Goal: Task Accomplishment & Management: Complete application form

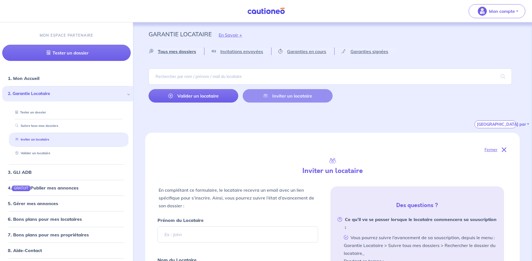
select select "FR"
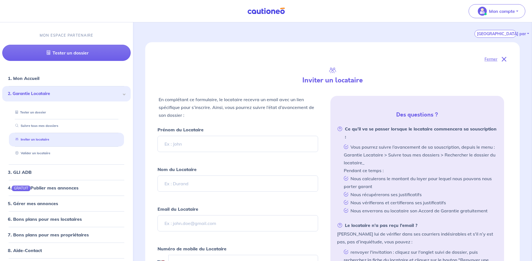
scroll to position [115, 0]
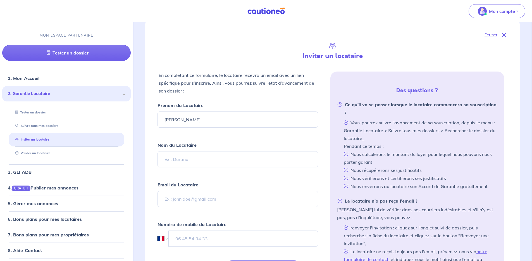
type input "Giuseppe"
type input "SALOMONE"
paste input "salomonegiuseppe.d@gmail.com"
type input "salomonegiuseppe.d@gmail.com"
click at [280, 175] on form "Prénom du Locataire Giuseppe Nom du Locataire SALOMONE Email du Locataire salom…" at bounding box center [237, 193] width 160 height 185
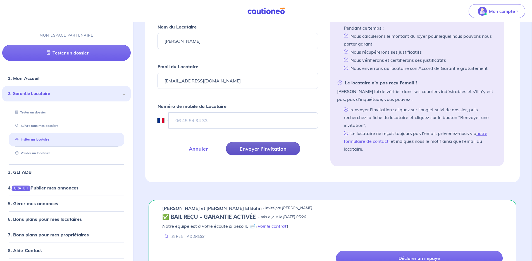
scroll to position [233, 0]
click at [258, 145] on button "Envoyer l’invitation" at bounding box center [263, 147] width 74 height 13
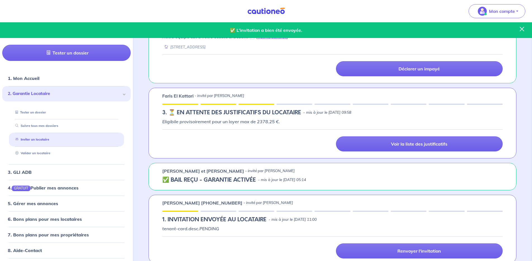
scroll to position [351, 0]
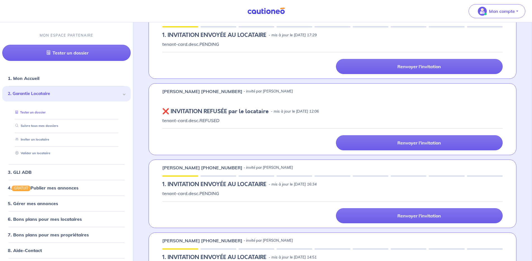
scroll to position [379, 0]
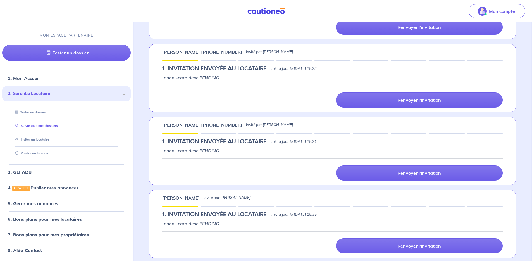
click at [23, 127] on link "Suivre tous mes dossiers" at bounding box center [35, 126] width 45 height 4
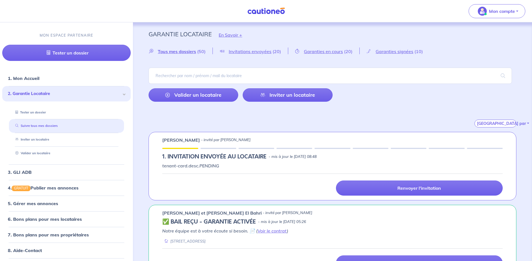
click at [43, 124] on link "Suivre tous mes dossiers" at bounding box center [35, 126] width 45 height 4
click at [42, 126] on link "Suivre tous mes dossiers" at bounding box center [35, 126] width 45 height 4
click at [51, 124] on link "Suivre tous mes dossiers" at bounding box center [35, 126] width 45 height 4
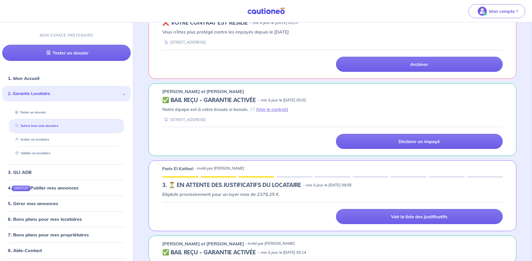
scroll to position [343, 0]
